Goal: Information Seeking & Learning: Understand process/instructions

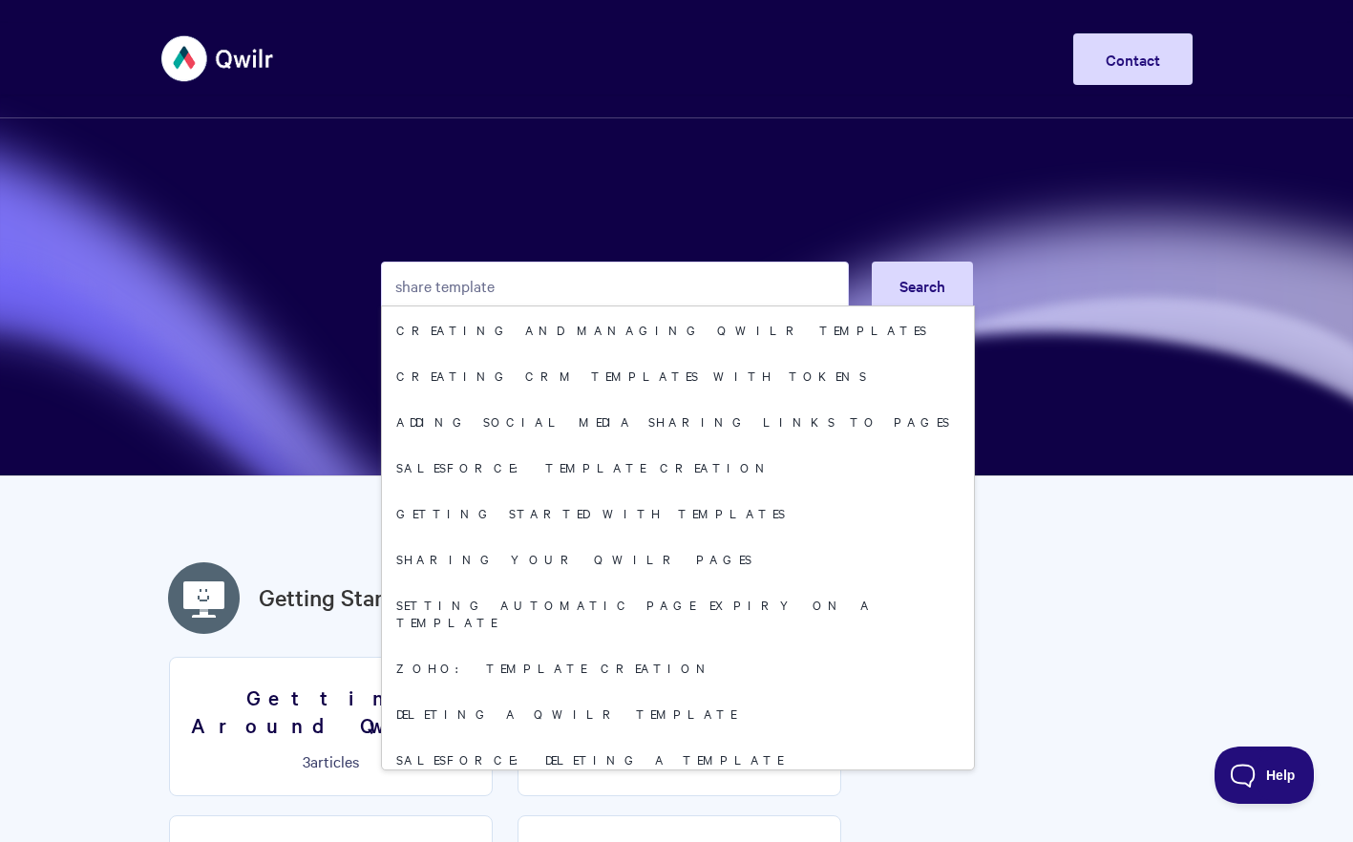
type input "share templates"
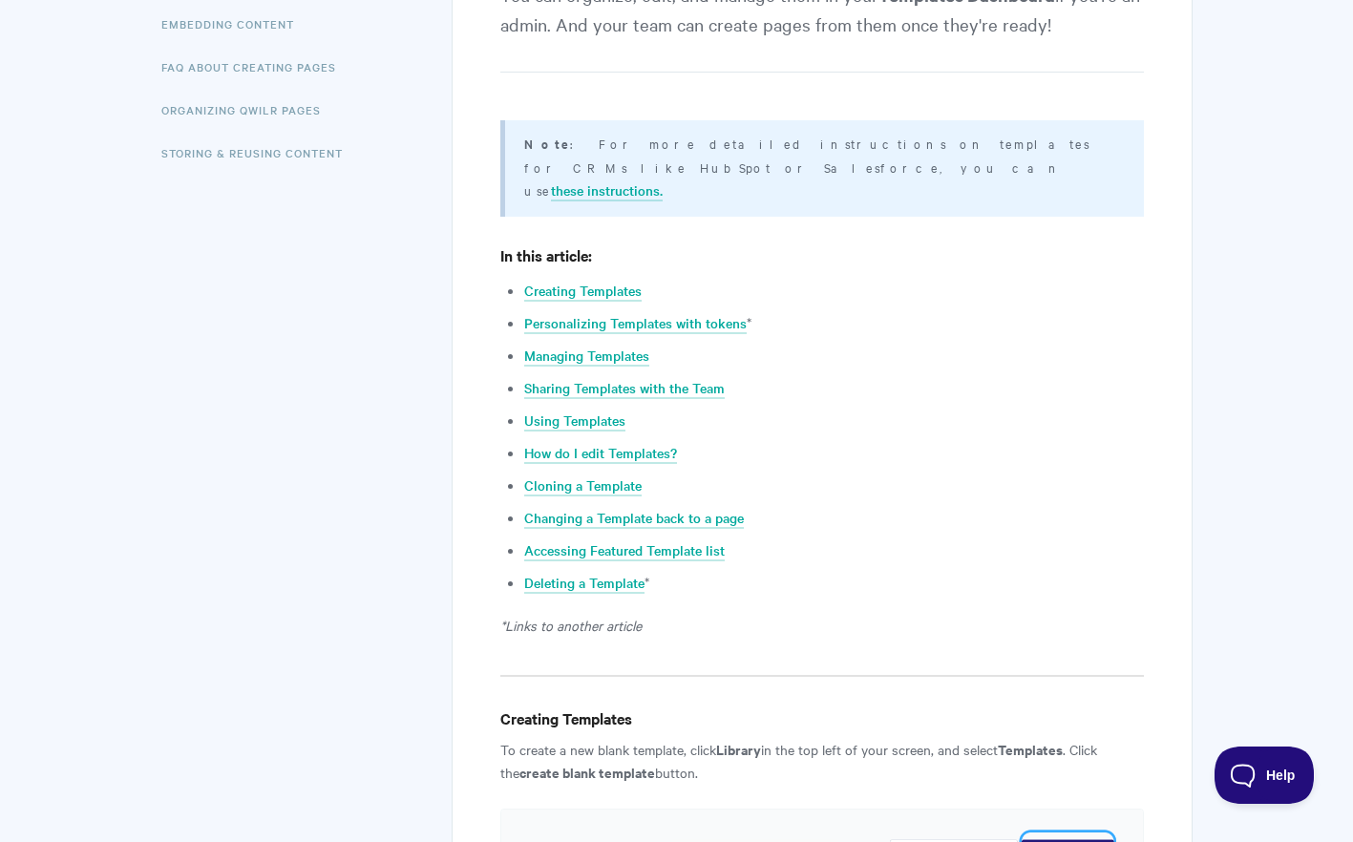
scroll to position [597, 0]
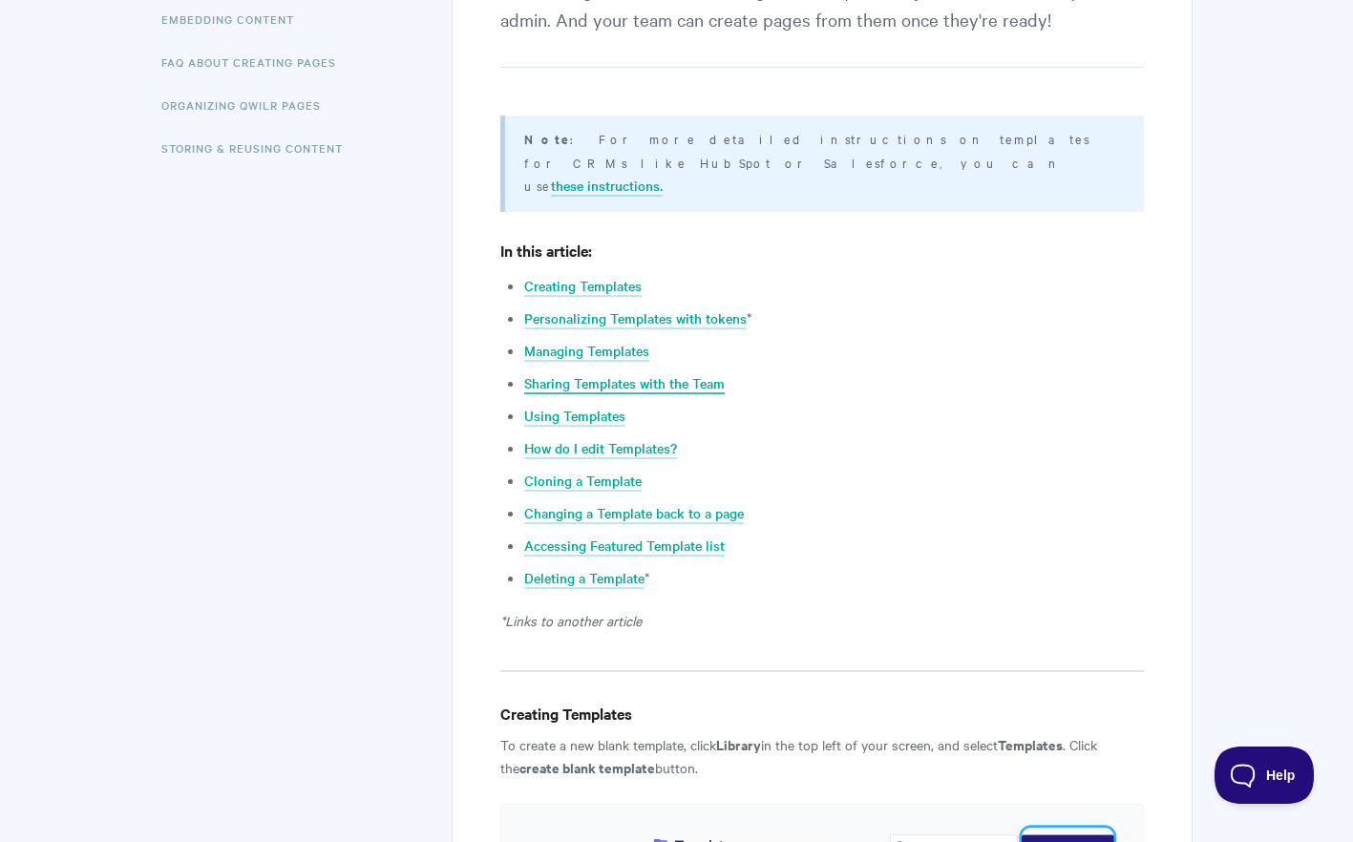
click at [692, 373] on link "Sharing Templates with the Team" at bounding box center [624, 383] width 200 height 21
